Goal: Task Accomplishment & Management: Use online tool/utility

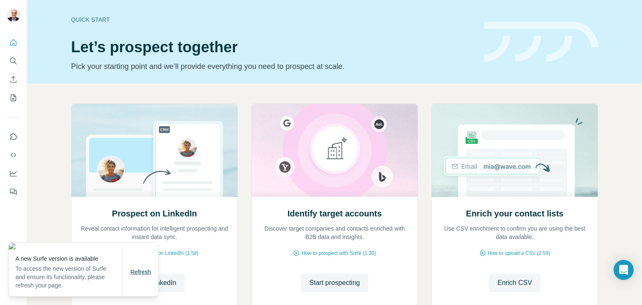
click at [136, 274] on span "Refresh" at bounding box center [140, 272] width 20 height 7
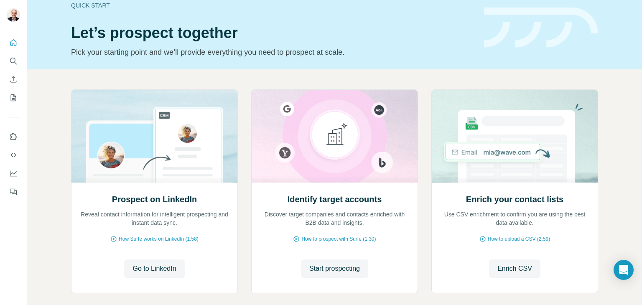
scroll to position [56, 0]
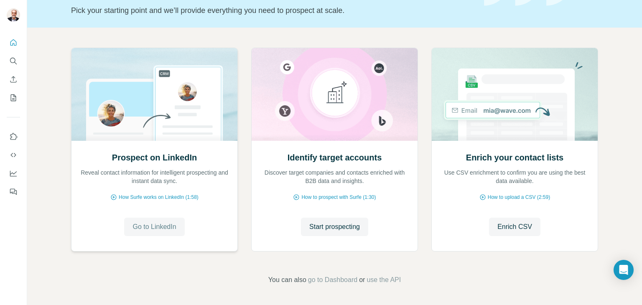
click at [152, 228] on span "Go to LinkedIn" at bounding box center [153, 227] width 43 height 10
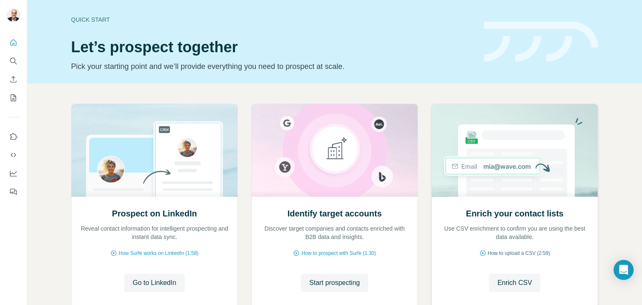
click at [523, 253] on span "How to upload a CSV (2:59)" at bounding box center [518, 253] width 62 height 8
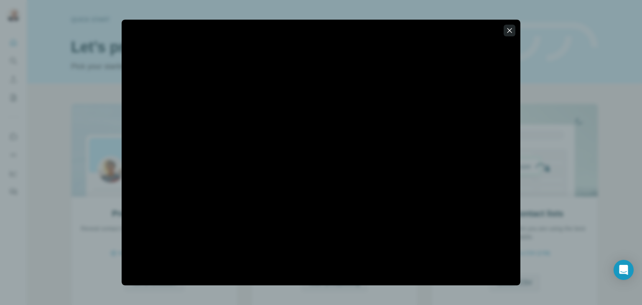
click at [510, 29] on icon "button" at bounding box center [509, 30] width 5 height 5
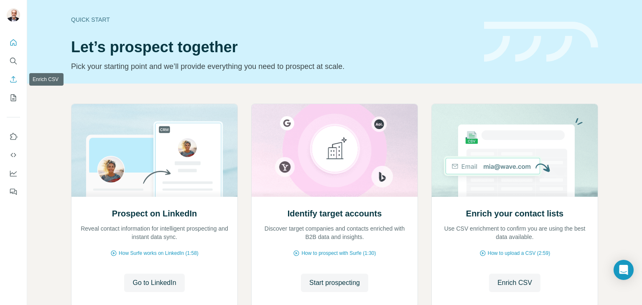
click at [14, 80] on icon "Enrich CSV" at bounding box center [13, 79] width 8 height 8
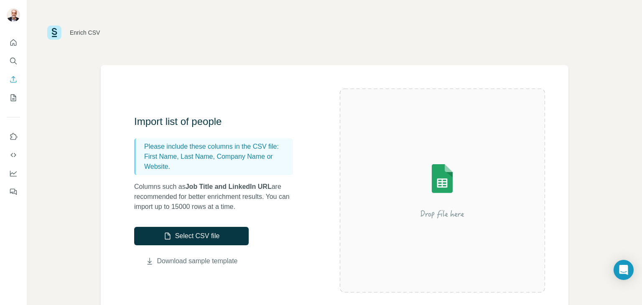
click at [192, 259] on link "Download sample template" at bounding box center [197, 261] width 81 height 10
click at [202, 236] on button "Select CSV file" at bounding box center [191, 236] width 114 height 18
click at [167, 236] on icon "button" at bounding box center [167, 236] width 8 height 8
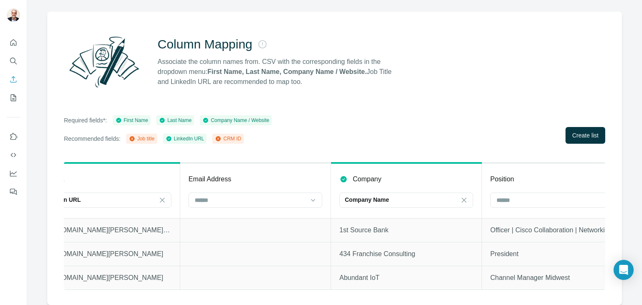
scroll to position [0, 333]
click at [316, 196] on icon at bounding box center [316, 200] width 8 height 8
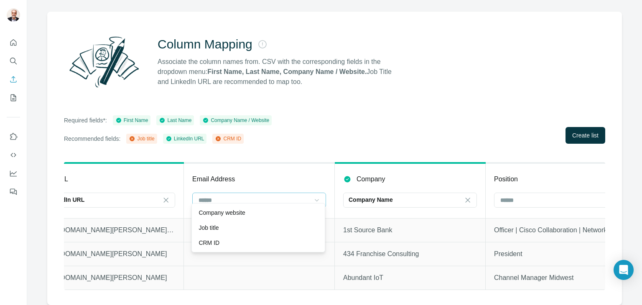
click at [316, 196] on icon at bounding box center [316, 200] width 8 height 8
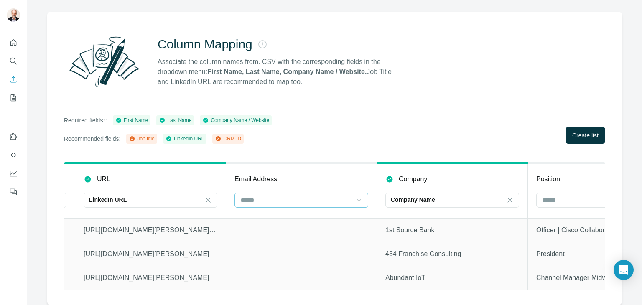
scroll to position [0, 292]
drag, startPoint x: 459, startPoint y: 175, endPoint x: 281, endPoint y: 183, distance: 179.0
click at [281, 183] on tr "First Name First Name Last Name Last Name URL LinkedIn URL Email Address Compan…" at bounding box center [300, 190] width 1056 height 55
click at [469, 66] on div "Column Mapping Associate the column names from. CSV with the corresponding fiel…" at bounding box center [334, 62] width 541 height 60
click at [388, 176] on icon at bounding box center [388, 179] width 6 height 6
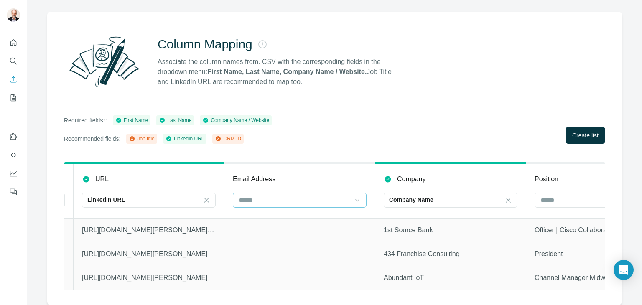
click at [390, 175] on icon at bounding box center [387, 179] width 8 height 8
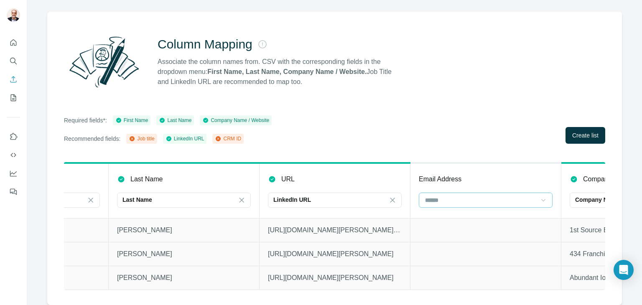
scroll to position [0, 107]
drag, startPoint x: 375, startPoint y: 282, endPoint x: 453, endPoint y: 279, distance: 78.6
click at [453, 279] on tr "Robert Penuel https://www.linkedin.com/in/robert-penuel-4b576461 Abundant IoT C…" at bounding box center [485, 278] width 1056 height 24
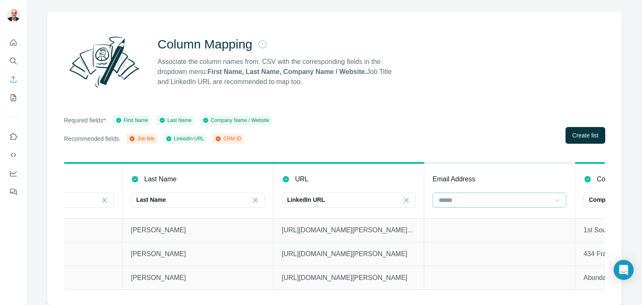
scroll to position [0, 270]
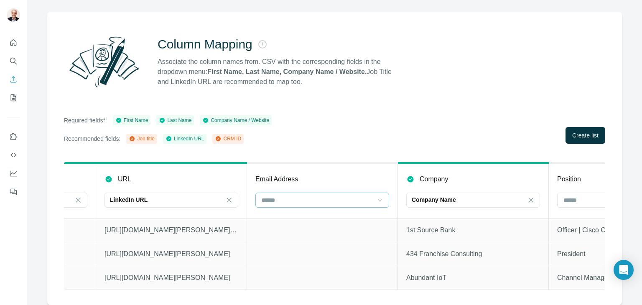
click at [378, 196] on icon at bounding box center [380, 200] width 8 height 8
click at [294, 226] on div "Job title" at bounding box center [321, 227] width 119 height 8
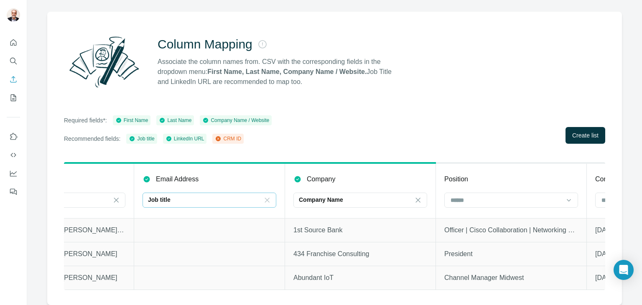
scroll to position [0, 520]
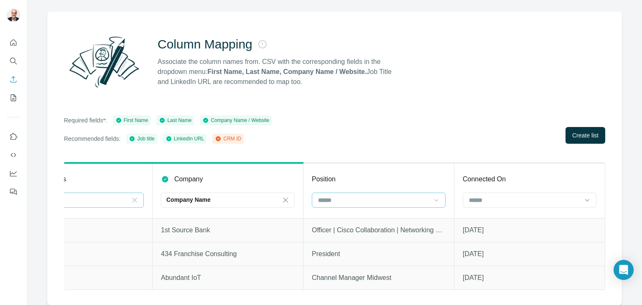
click at [432, 196] on icon at bounding box center [436, 200] width 8 height 8
click at [344, 211] on p "Company website" at bounding box center [335, 212] width 46 height 8
click at [583, 196] on icon at bounding box center [587, 200] width 8 height 8
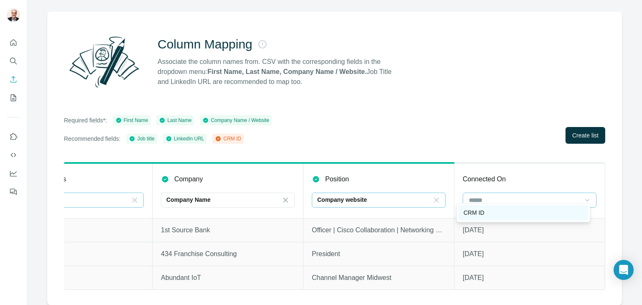
click at [475, 212] on p "CRM ID" at bounding box center [473, 212] width 21 height 8
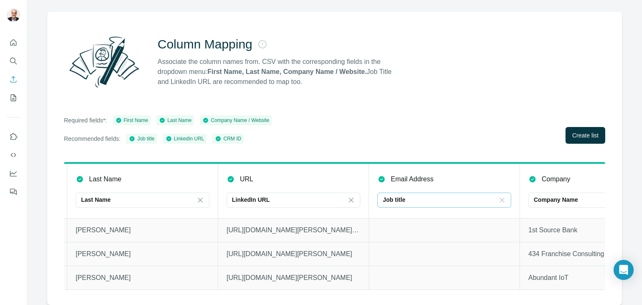
scroll to position [0, 162]
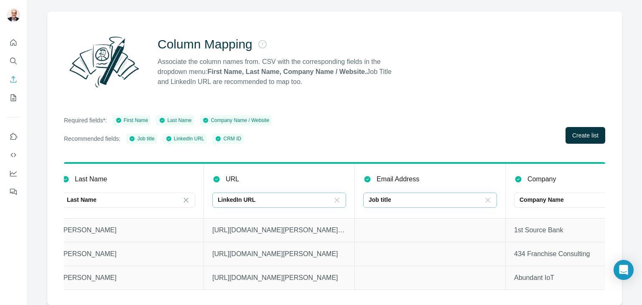
click at [336, 196] on icon at bounding box center [336, 200] width 8 height 8
click at [336, 199] on icon at bounding box center [337, 200] width 4 height 3
click at [241, 195] on input at bounding box center [274, 199] width 113 height 9
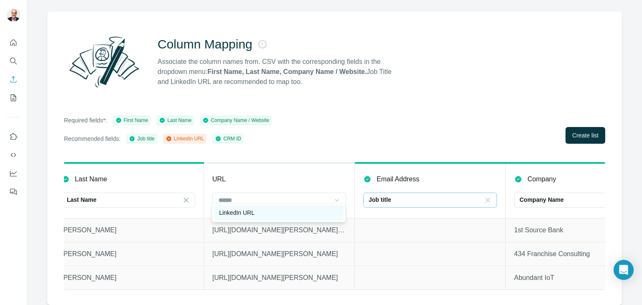
click at [243, 211] on p "LinkedIn URL" at bounding box center [237, 212] width 36 height 8
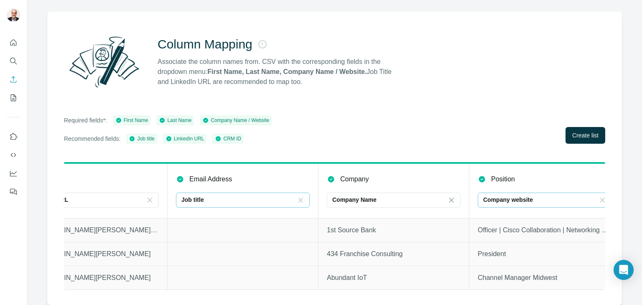
scroll to position [0, 348]
click at [219, 193] on div "Job title" at bounding box center [239, 200] width 113 height 14
click at [236, 195] on input at bounding box center [239, 199] width 113 height 9
click at [255, 195] on div "Job title" at bounding box center [239, 199] width 113 height 8
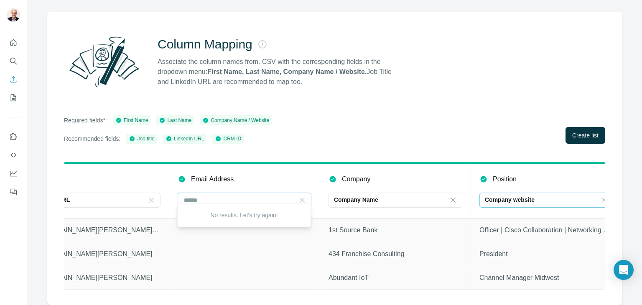
click at [404, 123] on div "Required fields*: First Name Last Name Company Name / Website Recommended field…" at bounding box center [334, 129] width 541 height 28
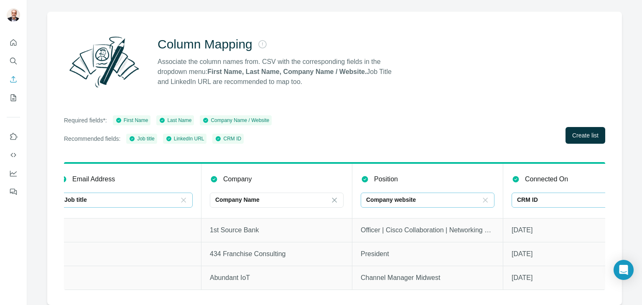
scroll to position [0, 520]
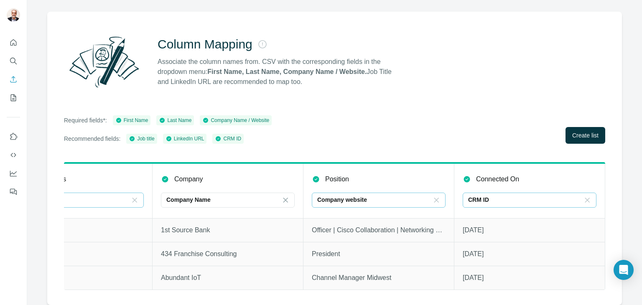
click at [432, 196] on icon at bounding box center [436, 200] width 8 height 8
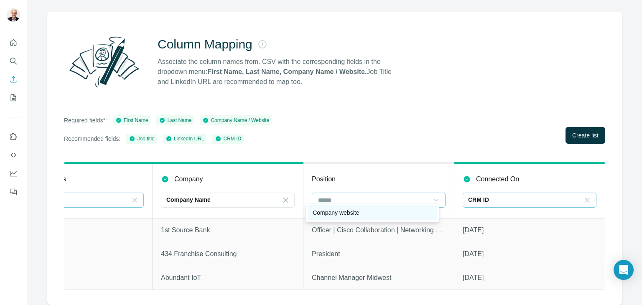
click at [343, 213] on p "Company website" at bounding box center [335, 212] width 46 height 8
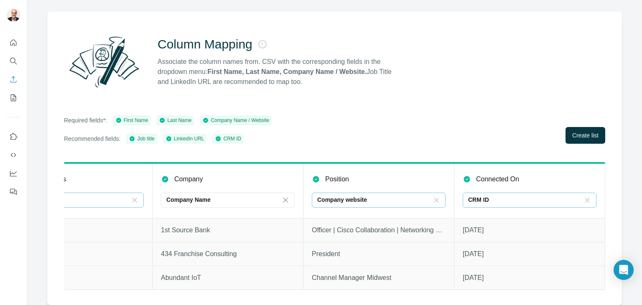
click at [583, 196] on icon at bounding box center [587, 200] width 8 height 8
click at [585, 199] on icon at bounding box center [587, 200] width 4 height 3
click at [527, 195] on input at bounding box center [524, 199] width 113 height 9
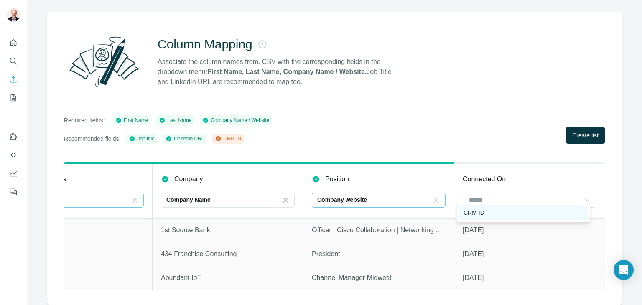
click at [476, 214] on p "CRM ID" at bounding box center [473, 212] width 21 height 8
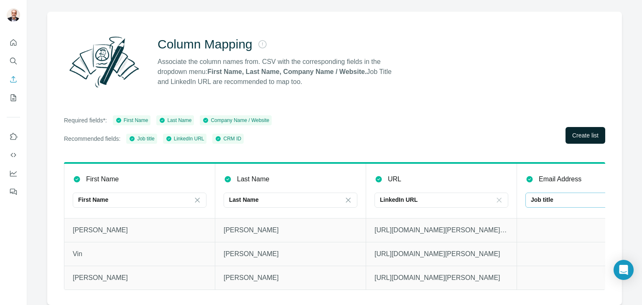
click at [578, 131] on span "Create list" at bounding box center [585, 135] width 26 height 8
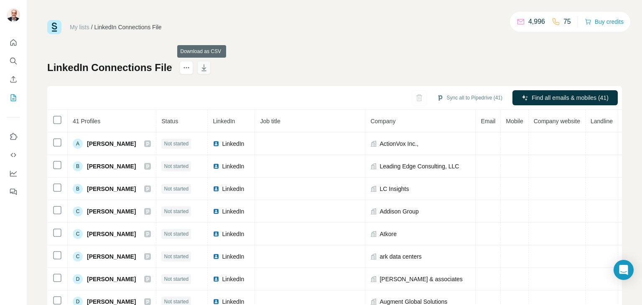
click at [202, 66] on icon "button" at bounding box center [204, 67] width 8 height 8
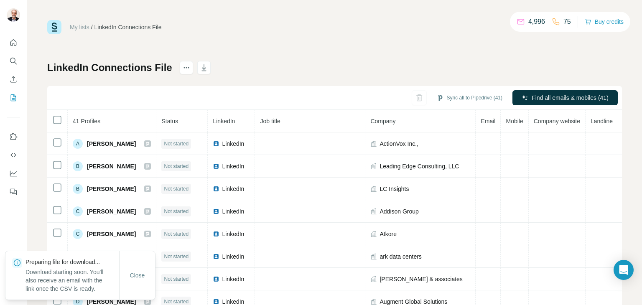
click at [296, 61] on div "My lists / LinkedIn Connections File 4,996 75 Buy credits LinkedIn Connections …" at bounding box center [334, 175] width 574 height 310
click at [296, 60] on div "My lists / LinkedIn Connections File 4,996 75 Buy credits LinkedIn Connections …" at bounding box center [334, 175] width 574 height 310
click at [185, 68] on icon "actions" at bounding box center [186, 67] width 8 height 8
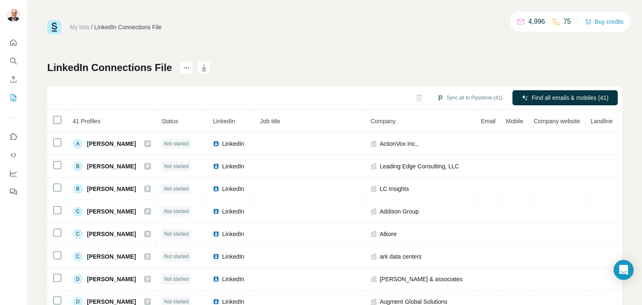
click at [378, 50] on div "My lists / LinkedIn Connections File 4,996 75 Buy credits LinkedIn Connections …" at bounding box center [334, 175] width 574 height 310
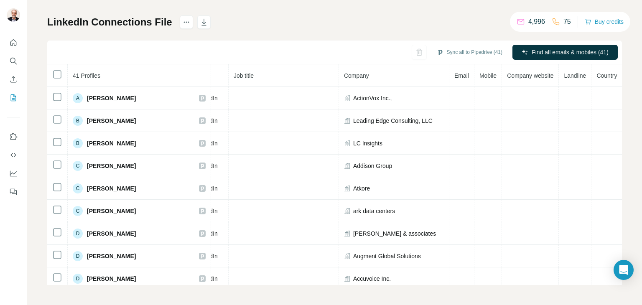
scroll to position [0, 91]
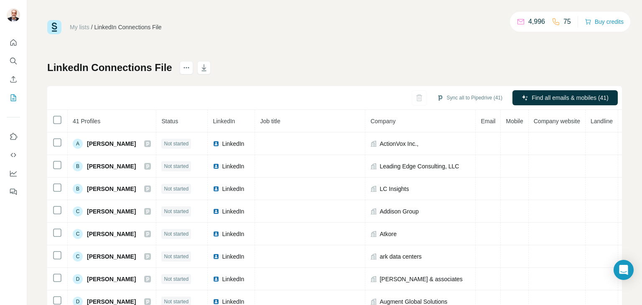
click at [491, 118] on span "Email" at bounding box center [487, 121] width 15 height 7
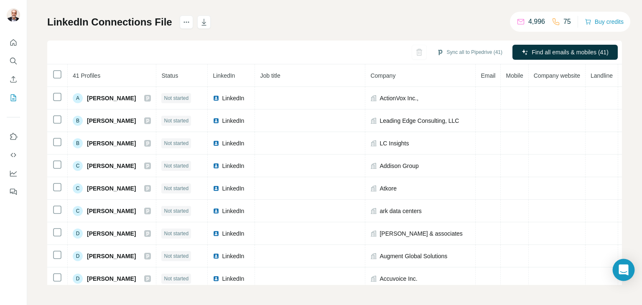
click at [624, 268] on icon "Open Intercom Messenger" at bounding box center [623, 269] width 10 height 11
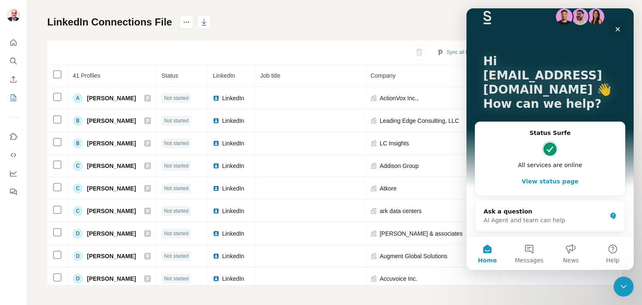
scroll to position [0, 0]
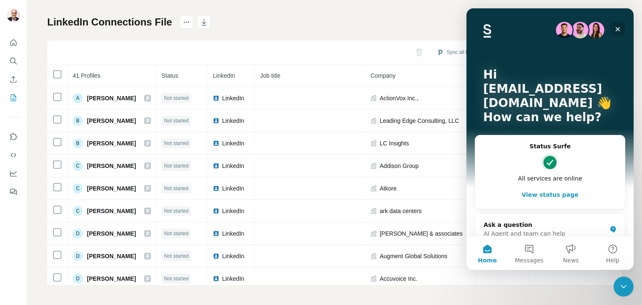
click at [617, 27] on icon "Close" at bounding box center [617, 29] width 7 height 7
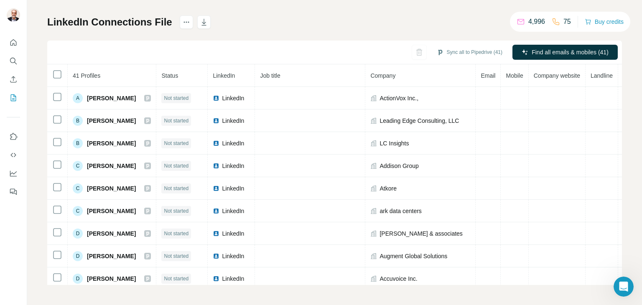
click at [271, 20] on div "LinkedIn Connections File Sync all to Pipedrive (41) Find all emails & mobiles …" at bounding box center [334, 149] width 574 height 269
click at [185, 22] on icon "actions" at bounding box center [186, 22] width 8 height 8
click at [220, 37] on div "Delete list" at bounding box center [232, 39] width 104 height 15
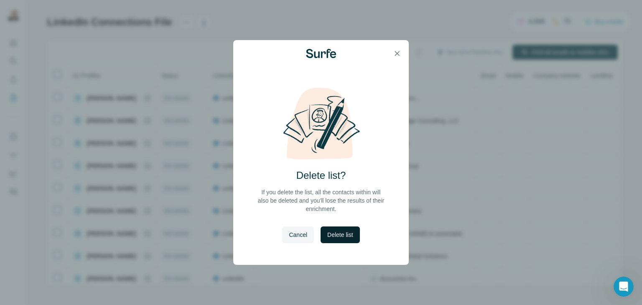
click at [349, 238] on span "Delete list" at bounding box center [339, 235] width 25 height 8
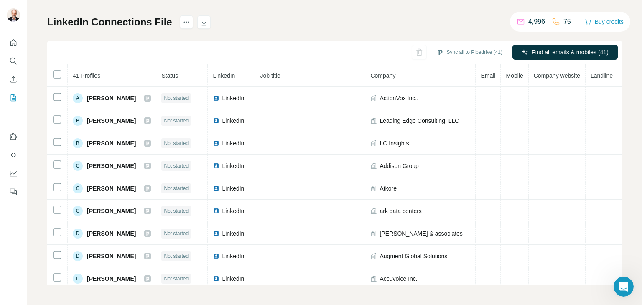
scroll to position [34, 0]
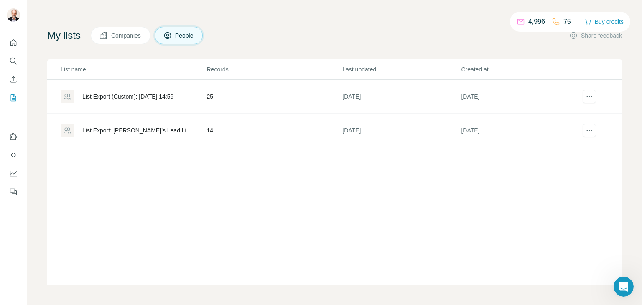
click at [107, 24] on div "4,996 75 Buy credits My lists Companies People Share feedback List name Records…" at bounding box center [334, 135] width 574 height 299
click at [125, 37] on span "Companies" at bounding box center [126, 35] width 30 height 8
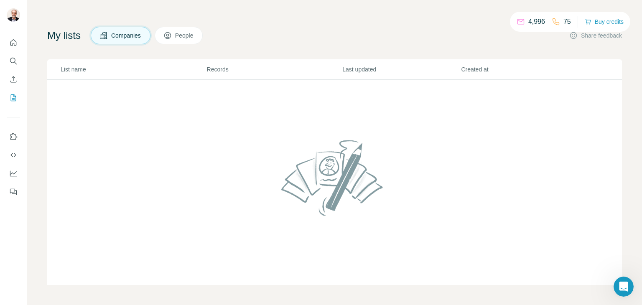
click at [186, 37] on span "People" at bounding box center [184, 35] width 19 height 8
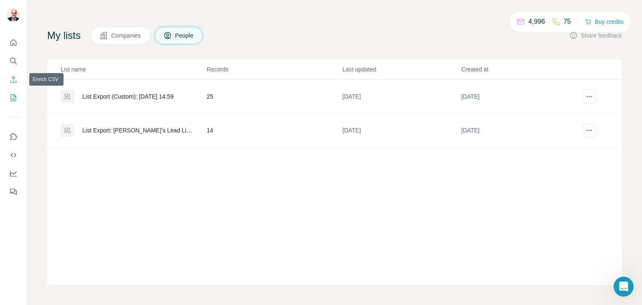
click at [12, 79] on icon "Enrich CSV" at bounding box center [13, 79] width 8 height 8
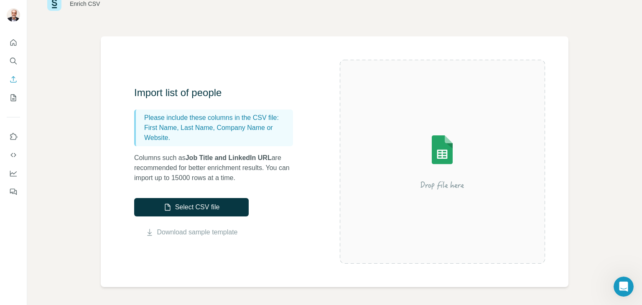
scroll to position [42, 0]
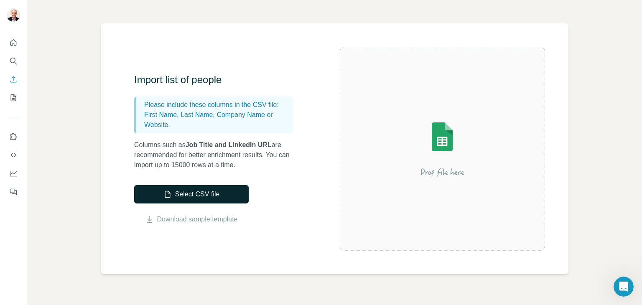
click at [185, 195] on button "Select CSV file" at bounding box center [191, 194] width 114 height 18
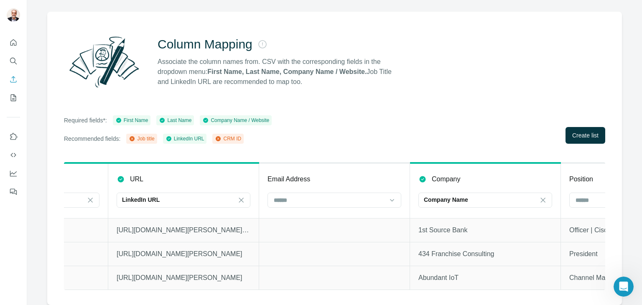
scroll to position [0, 266]
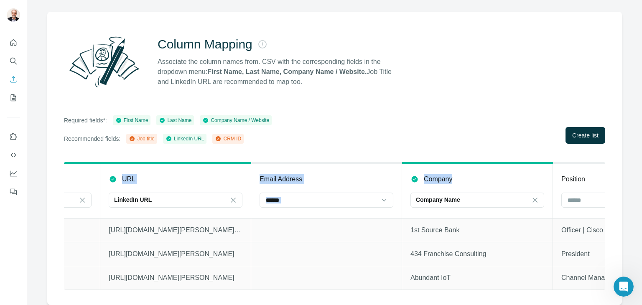
drag, startPoint x: 497, startPoint y: 163, endPoint x: 124, endPoint y: 168, distance: 373.0
click at [123, 168] on tr "First Name First Name Last Name Last Name URL LinkedIn URL Email Address Compan…" at bounding box center [327, 190] width 1056 height 55
click at [499, 41] on div "Column Mapping Associate the column names from. CSV with the corresponding fiel…" at bounding box center [334, 62] width 541 height 60
click at [533, 196] on icon at bounding box center [534, 200] width 8 height 8
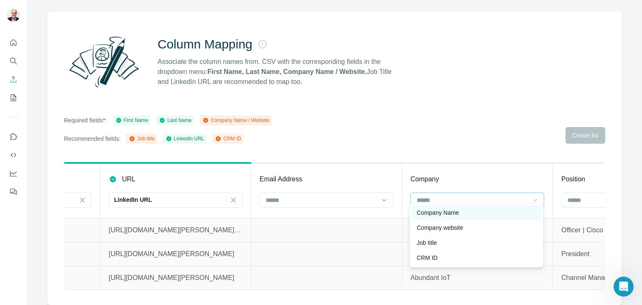
click at [421, 211] on p "Company Name" at bounding box center [437, 212] width 42 height 8
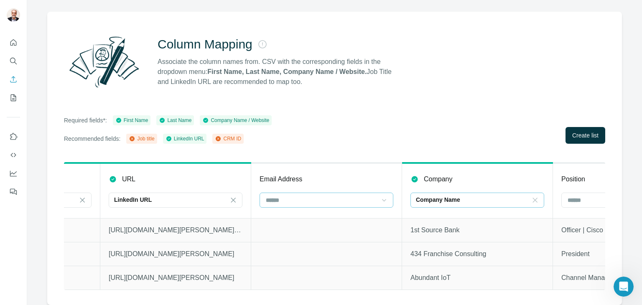
click at [384, 196] on icon at bounding box center [384, 200] width 8 height 8
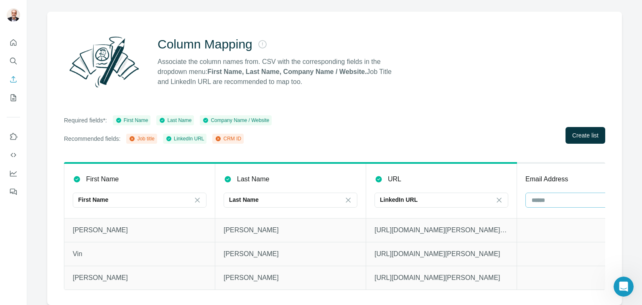
click at [79, 176] on icon at bounding box center [77, 179] width 6 height 6
click at [242, 174] on p "Last Name" at bounding box center [253, 179] width 32 height 10
click at [429, 174] on div "URL" at bounding box center [441, 179] width 134 height 10
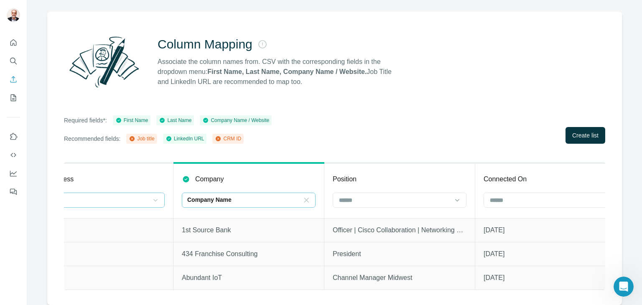
scroll to position [0, 520]
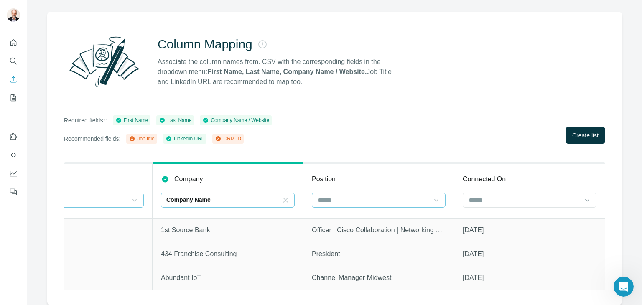
click at [432, 196] on icon at bounding box center [436, 200] width 8 height 8
click at [583, 196] on icon at bounding box center [587, 200] width 8 height 8
click at [432, 196] on icon at bounding box center [436, 200] width 8 height 8
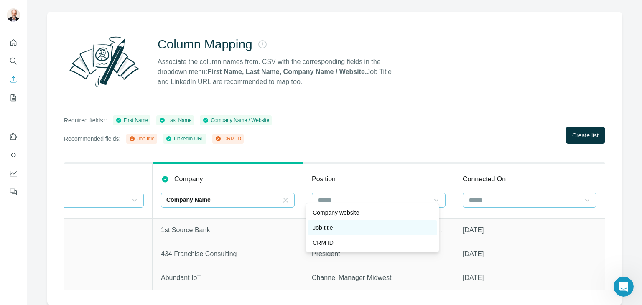
click at [322, 228] on p "Job title" at bounding box center [322, 227] width 20 height 8
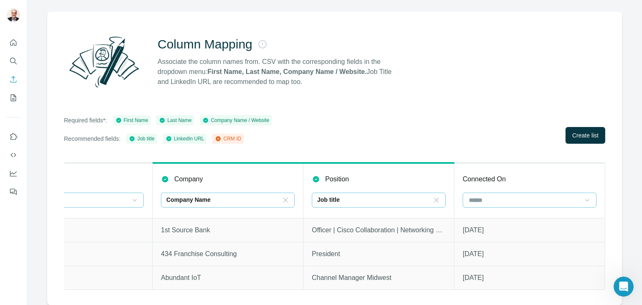
click at [222, 195] on div "Company Name" at bounding box center [222, 199] width 113 height 8
click at [222, 195] on input at bounding box center [222, 199] width 113 height 9
click at [583, 196] on icon at bounding box center [587, 200] width 8 height 8
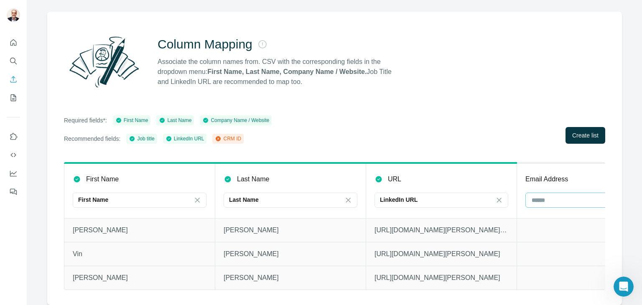
scroll to position [0, 148]
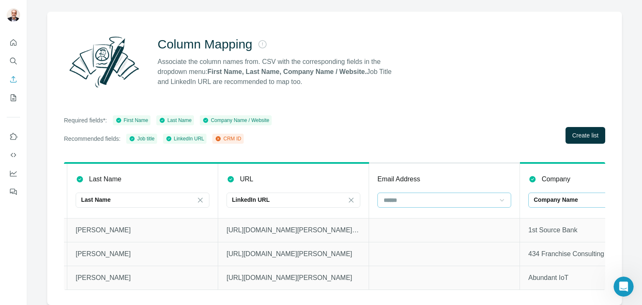
click at [428, 174] on div "Email Address" at bounding box center [444, 179] width 134 height 10
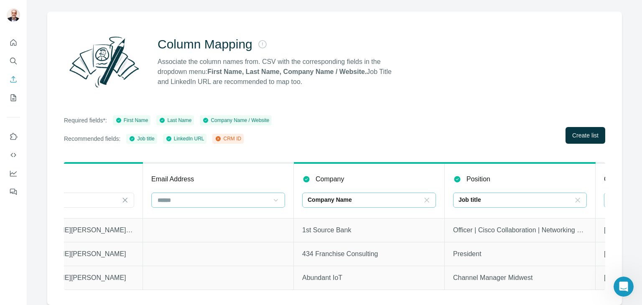
scroll to position [0, 520]
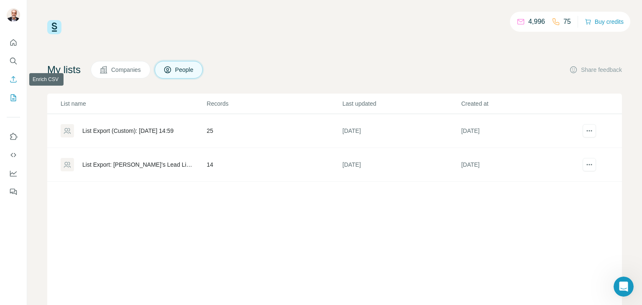
click at [13, 77] on icon "Enrich CSV" at bounding box center [13, 79] width 6 height 6
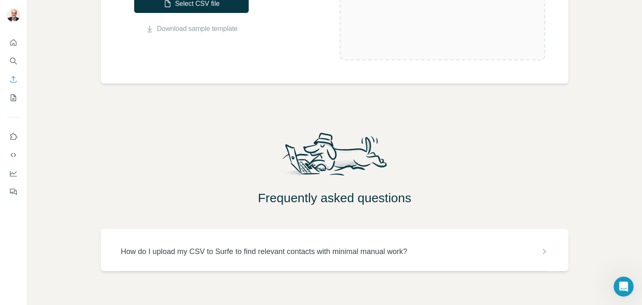
scroll to position [247, 0]
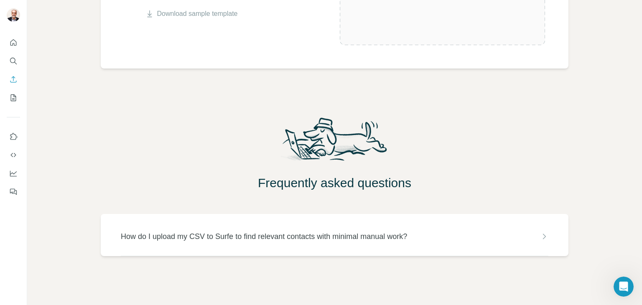
click at [540, 236] on icon at bounding box center [544, 236] width 8 height 8
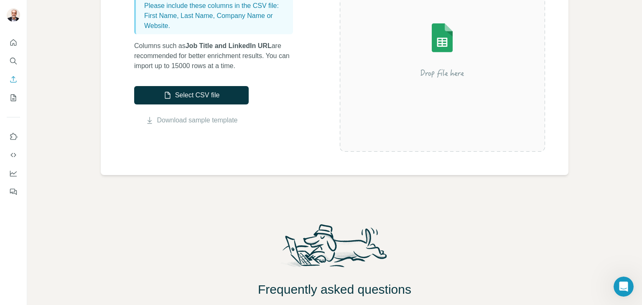
scroll to position [0, 0]
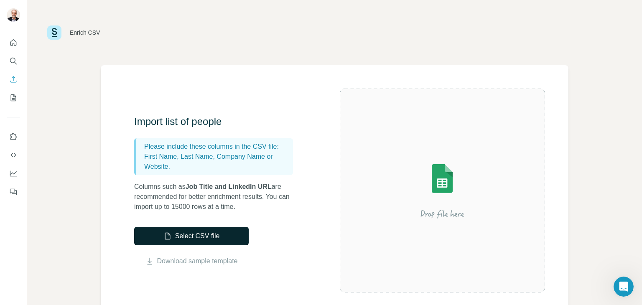
click at [189, 236] on button "Select CSV file" at bounding box center [191, 236] width 114 height 18
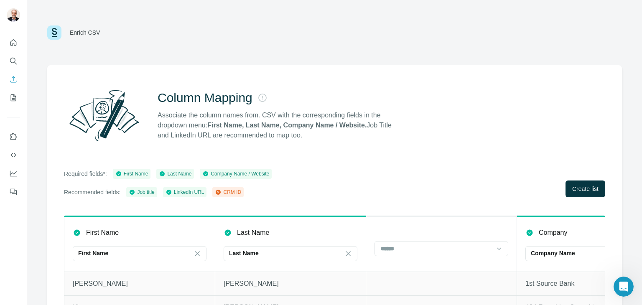
scroll to position [59, 0]
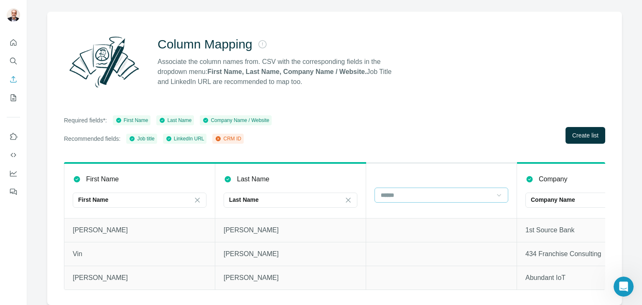
click at [500, 191] on icon at bounding box center [499, 195] width 8 height 8
click at [414, 207] on p "Company website" at bounding box center [404, 207] width 46 height 8
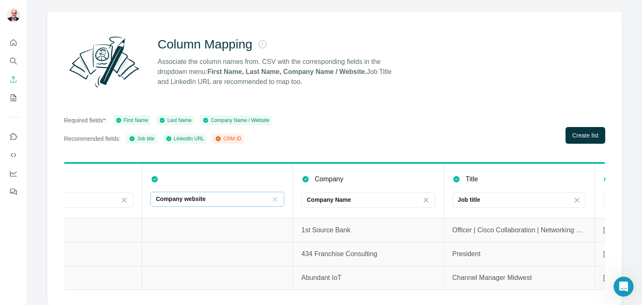
scroll to position [0, 242]
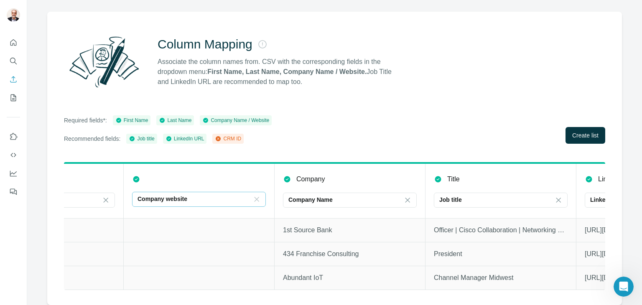
click at [140, 177] on div at bounding box center [199, 179] width 134 height 8
click at [136, 176] on icon at bounding box center [136, 179] width 6 height 6
click at [256, 195] on icon at bounding box center [256, 199] width 8 height 8
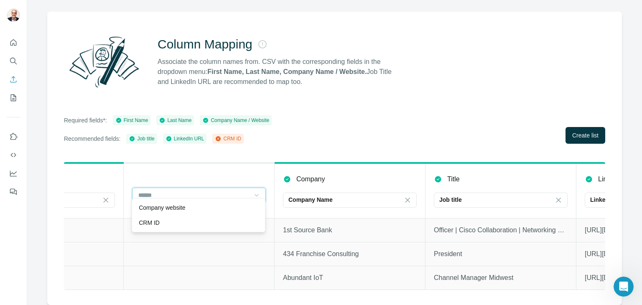
scroll to position [0, 0]
click at [211, 163] on th at bounding box center [199, 190] width 151 height 55
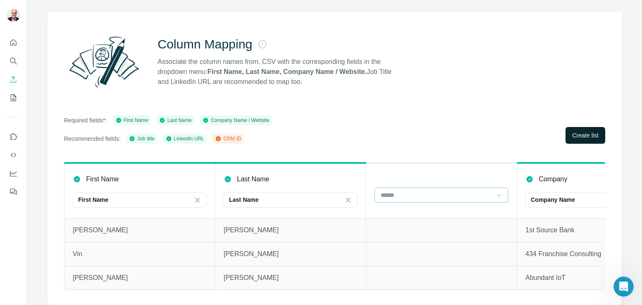
click at [579, 131] on span "Create list" at bounding box center [585, 135] width 26 height 8
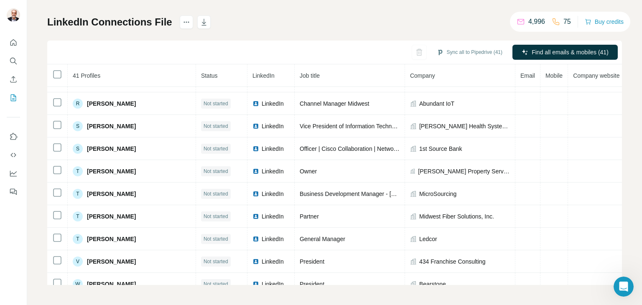
scroll to position [724, 0]
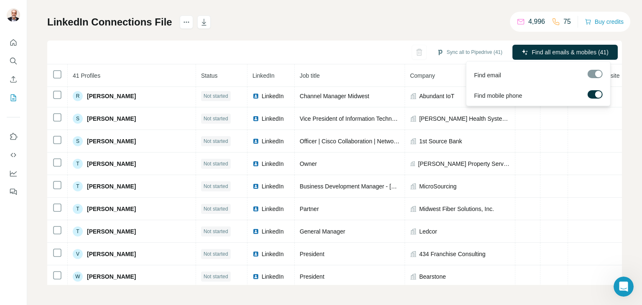
click at [594, 76] on div at bounding box center [594, 74] width 15 height 8
click at [487, 73] on span "Find email" at bounding box center [487, 75] width 27 height 8
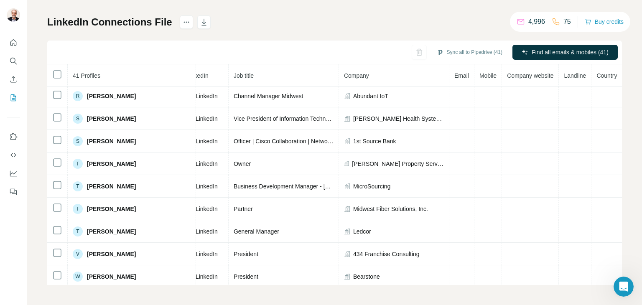
scroll to position [724, 76]
click at [595, 96] on div at bounding box center [598, 94] width 7 height 7
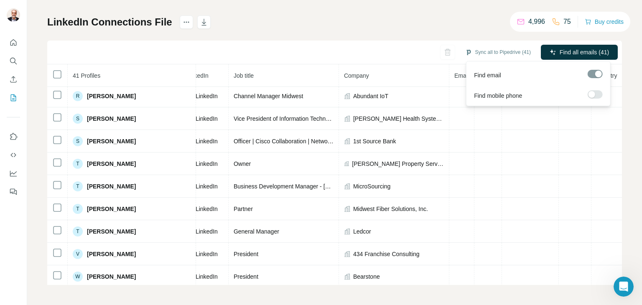
click at [591, 92] on div at bounding box center [591, 94] width 7 height 7
click at [551, 50] on span "Find all emails & mobiles (41)" at bounding box center [569, 52] width 77 height 8
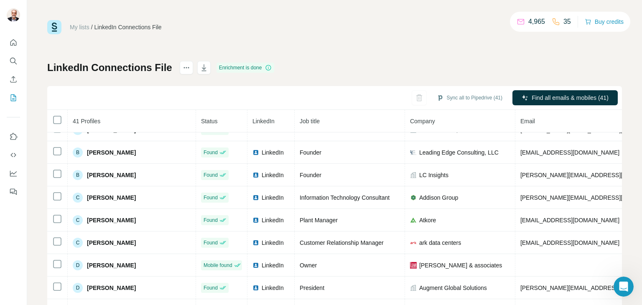
scroll to position [0, 0]
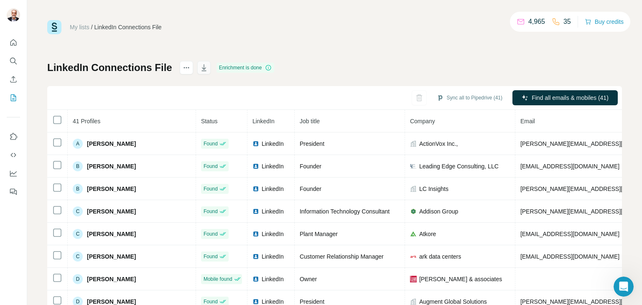
click at [203, 69] on icon "button" at bounding box center [204, 67] width 8 height 8
